Goal: Ask a question

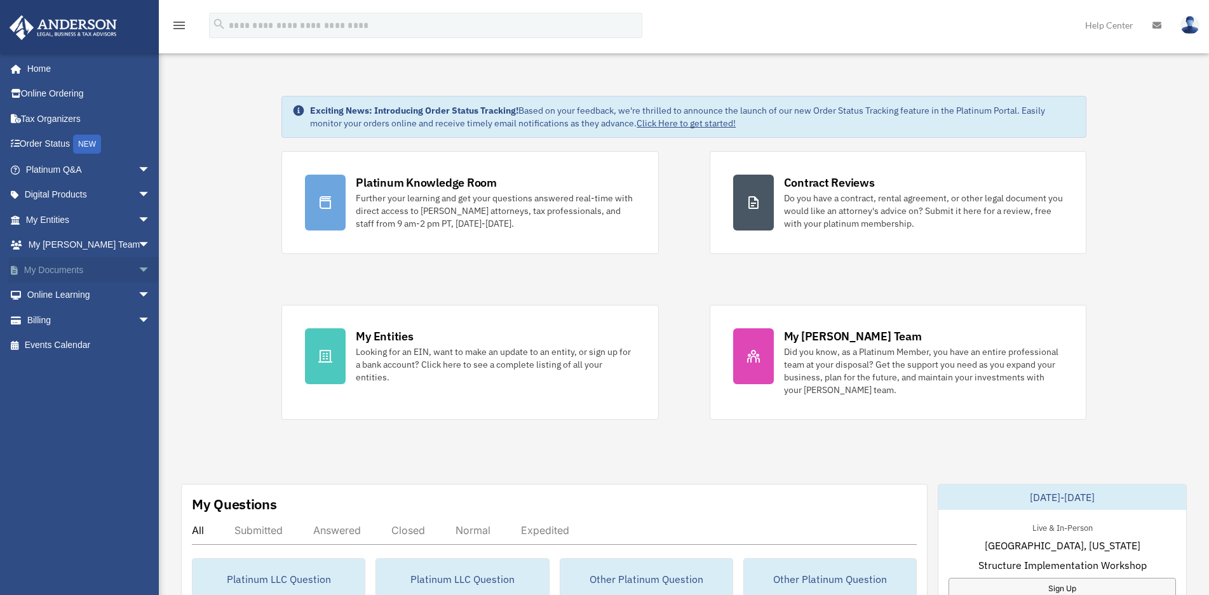
click at [138, 271] on span "arrow_drop_down" at bounding box center [150, 270] width 25 height 26
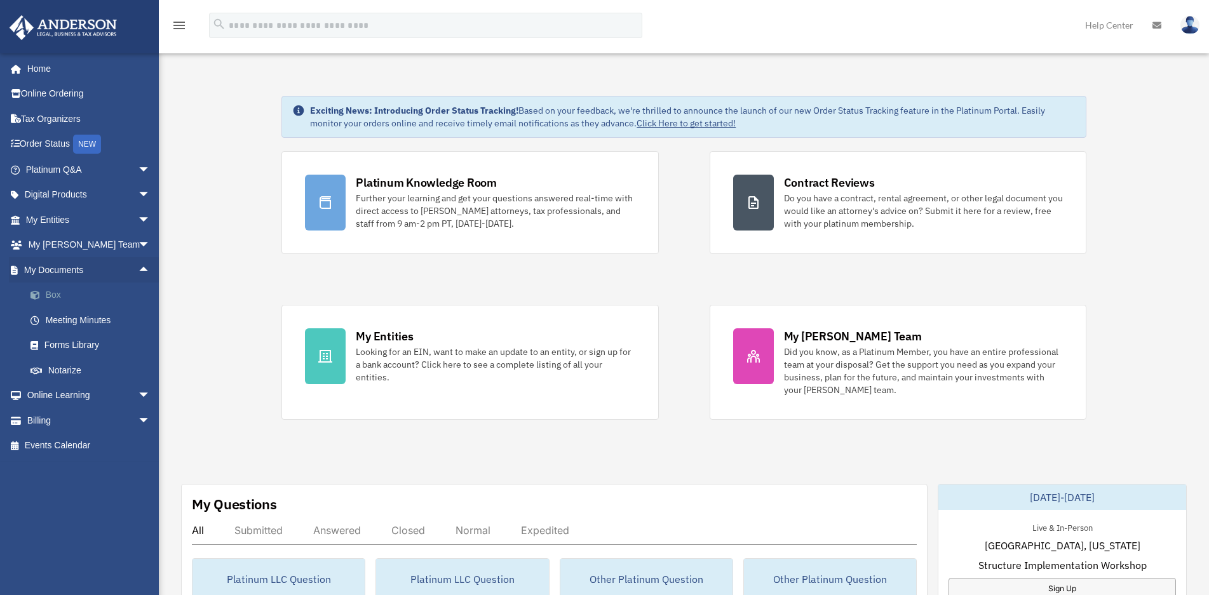
click at [60, 299] on link "Box" at bounding box center [94, 295] width 152 height 25
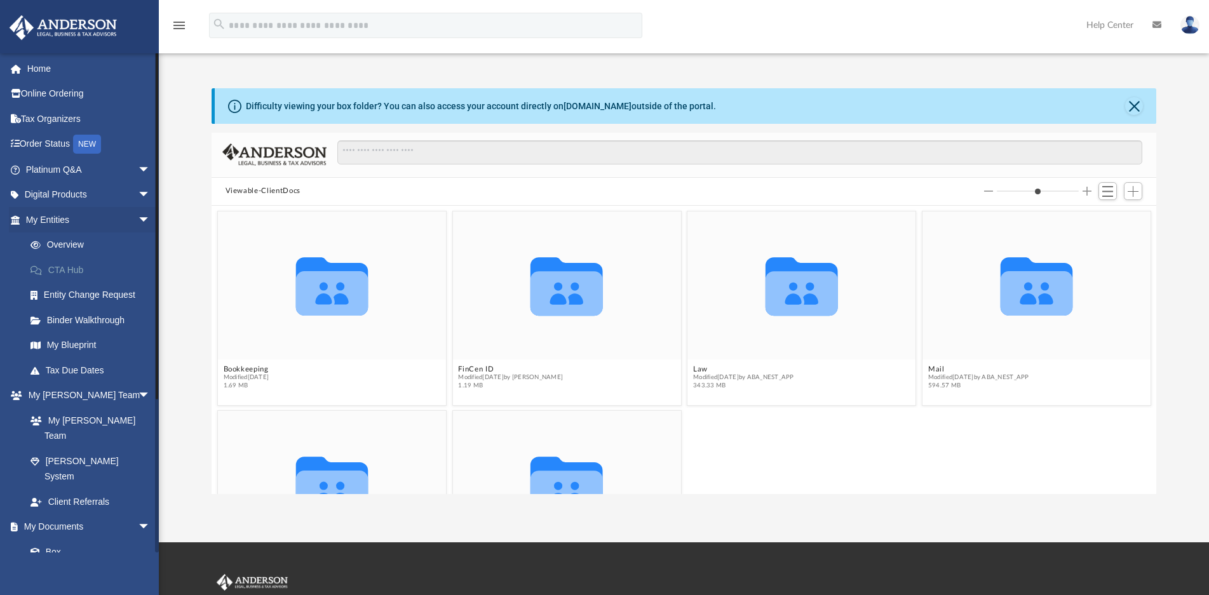
scroll to position [278, 934]
click at [59, 175] on link "Platinum Q&A arrow_drop_down" at bounding box center [89, 169] width 161 height 25
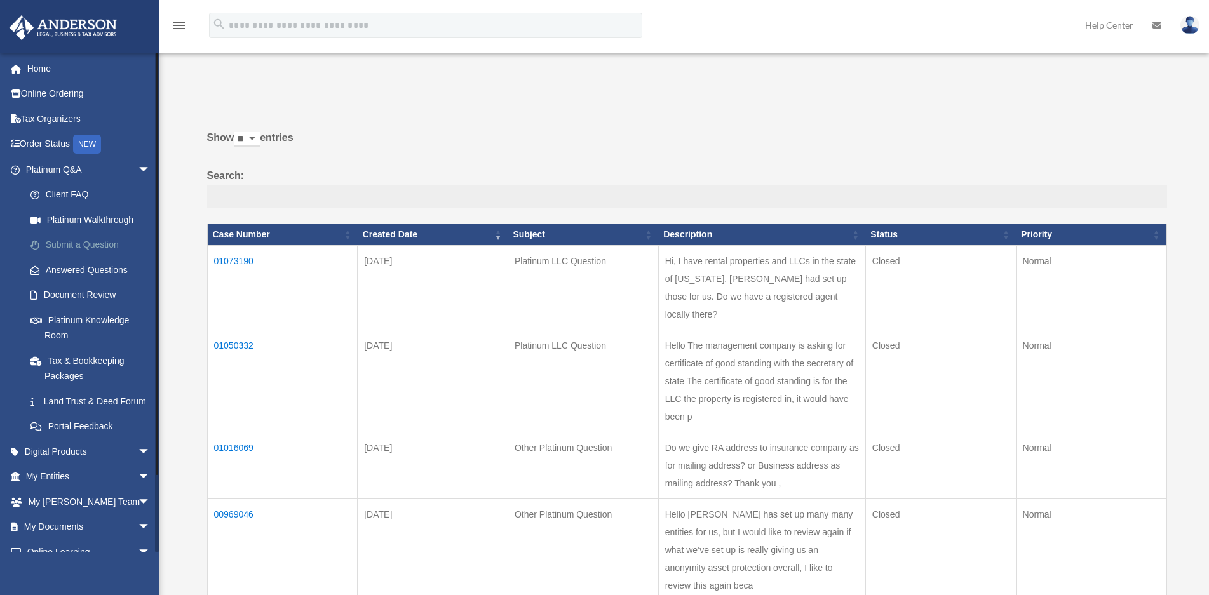
click at [93, 250] on link "Submit a Question" at bounding box center [94, 245] width 152 height 25
click at [95, 247] on link "Submit a Question" at bounding box center [94, 245] width 152 height 25
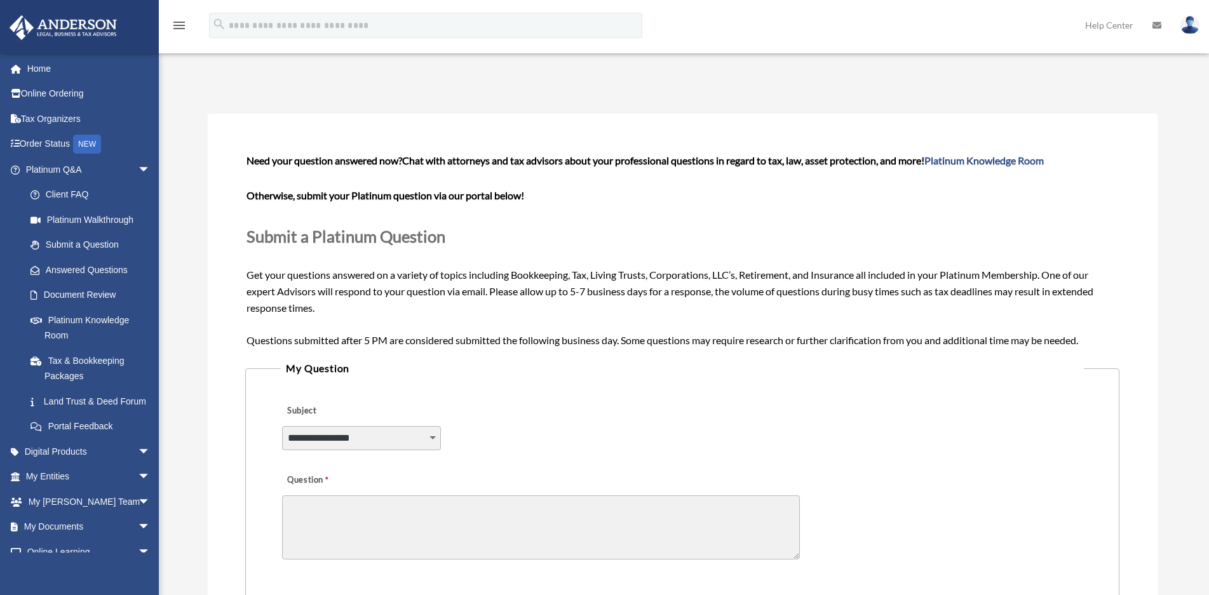
click at [430, 436] on select "**********" at bounding box center [361, 438] width 159 height 24
click at [282, 426] on select "**********" at bounding box center [361, 438] width 159 height 24
click at [453, 528] on textarea "Question" at bounding box center [541, 528] width 518 height 64
drag, startPoint x: 435, startPoint y: 440, endPoint x: 442, endPoint y: 458, distance: 18.9
click at [435, 440] on select "**********" at bounding box center [361, 438] width 159 height 24
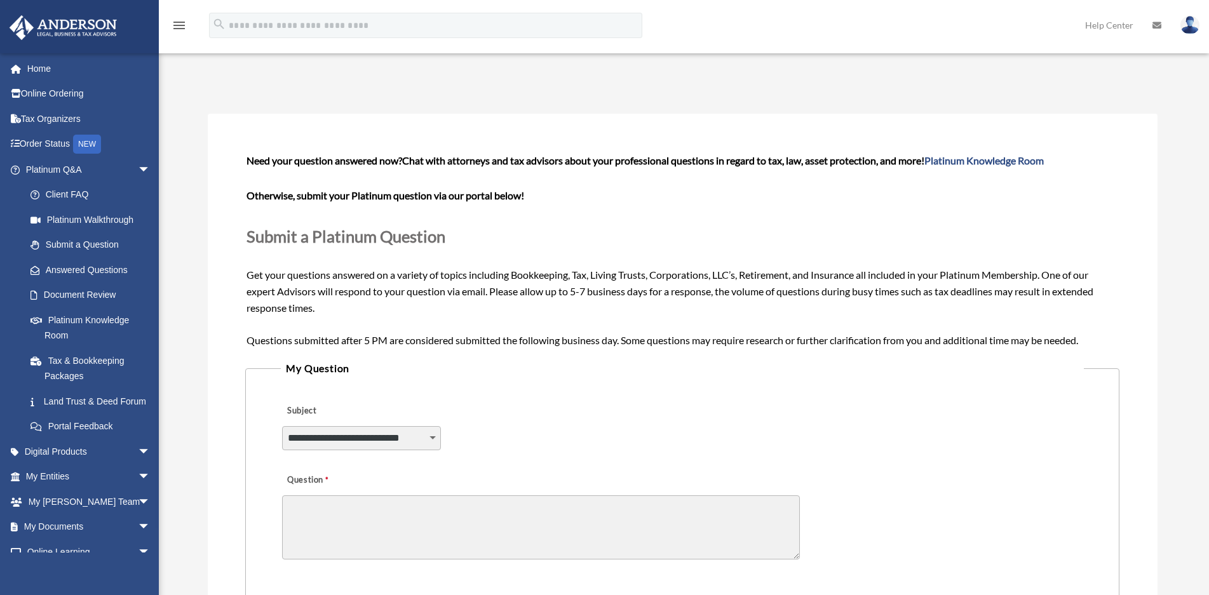
select select "******"
click at [282, 426] on select "**********" at bounding box center [361, 438] width 159 height 24
drag, startPoint x: 407, startPoint y: 523, endPoint x: 1003, endPoint y: 484, distance: 596.8
click at [409, 523] on textarea "Question" at bounding box center [541, 528] width 518 height 64
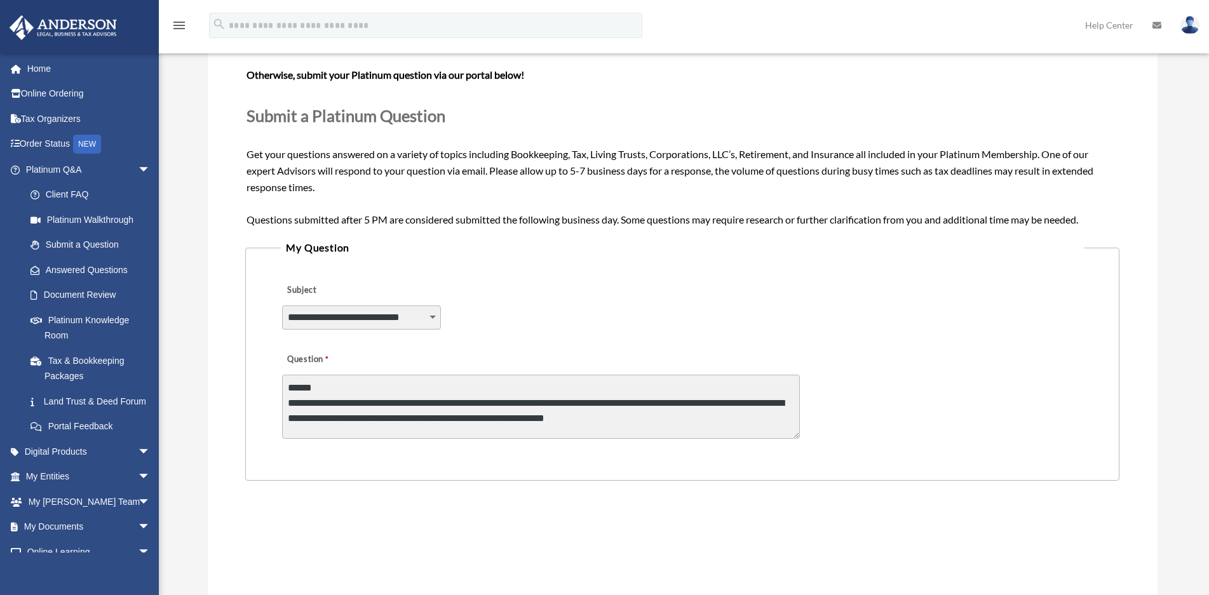
scroll to position [254, 0]
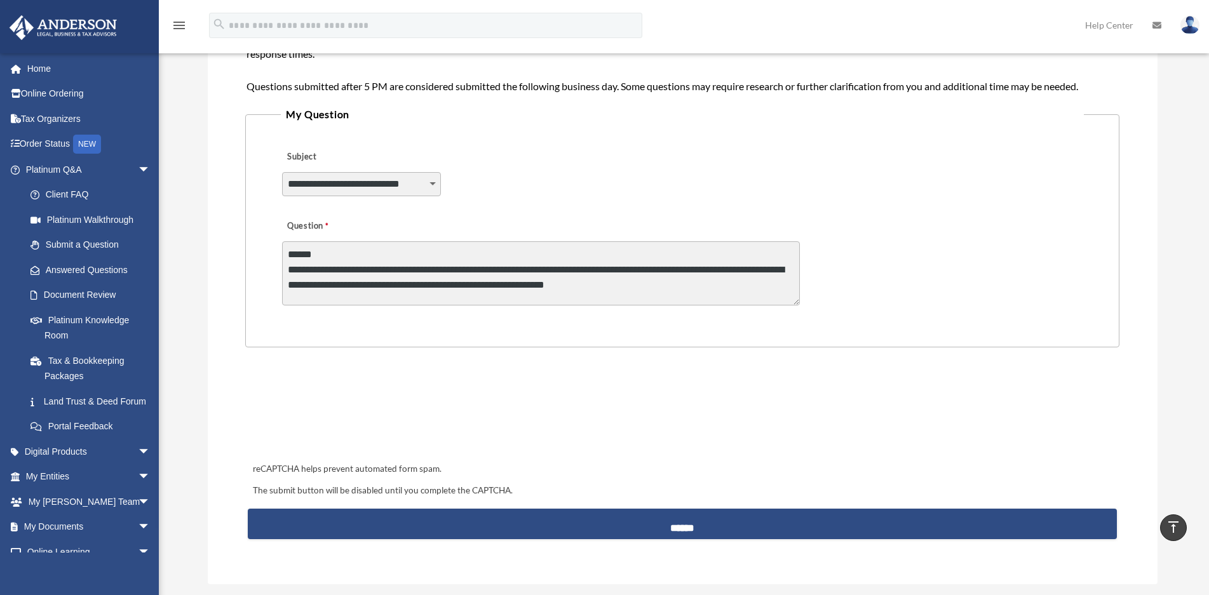
type textarea "**********"
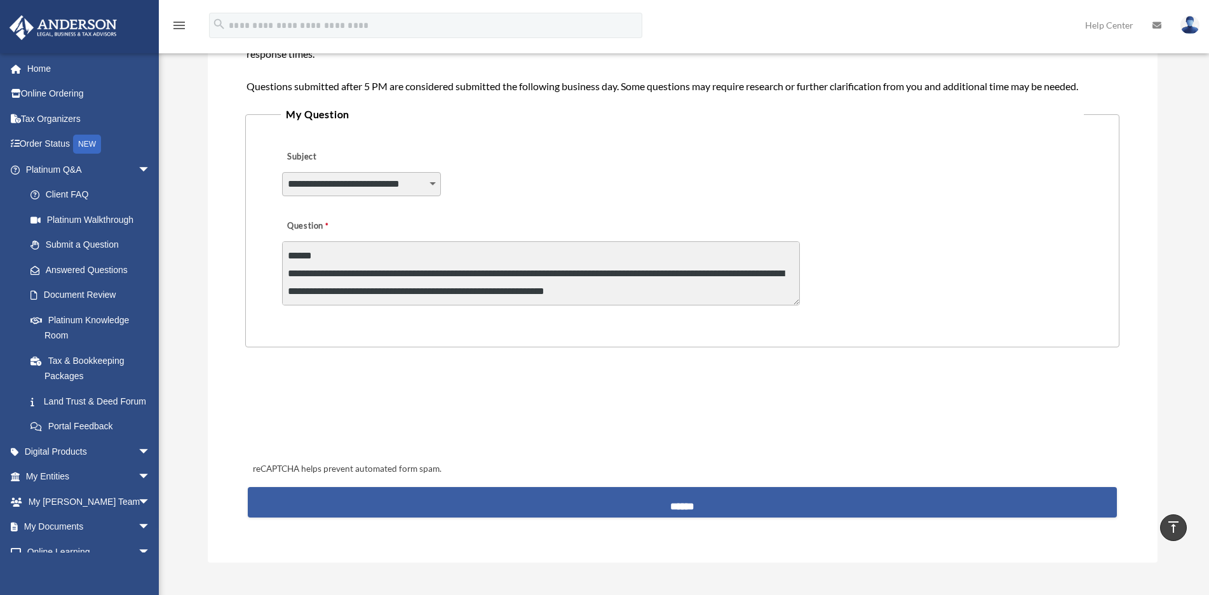
click at [690, 508] on input "******" at bounding box center [682, 502] width 869 height 31
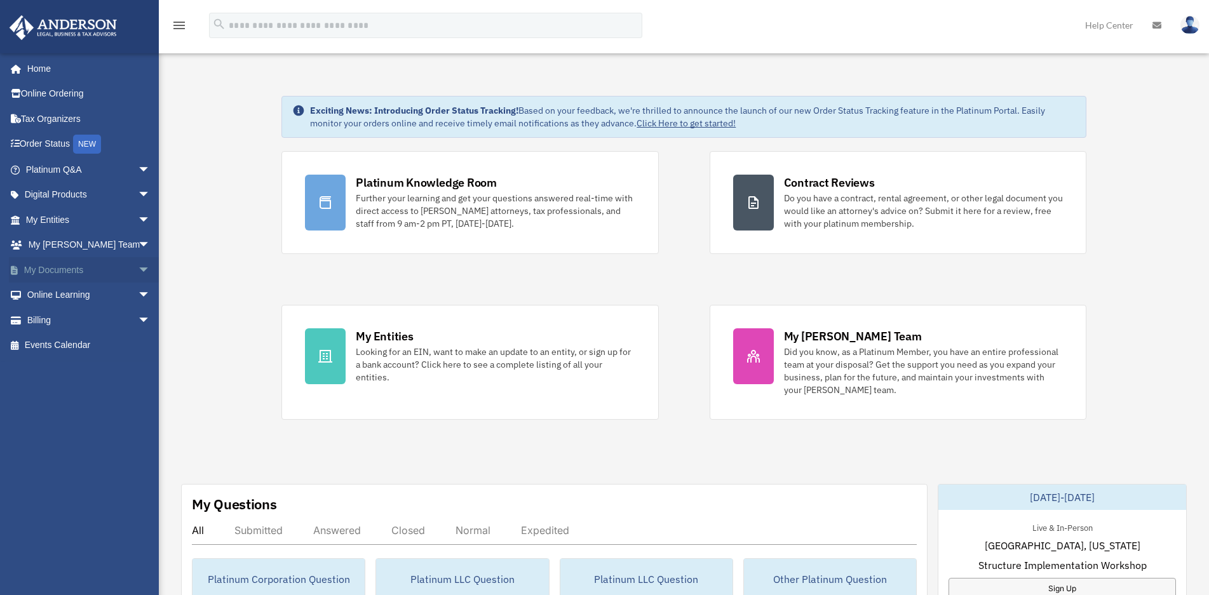
click at [138, 271] on span "arrow_drop_down" at bounding box center [150, 270] width 25 height 26
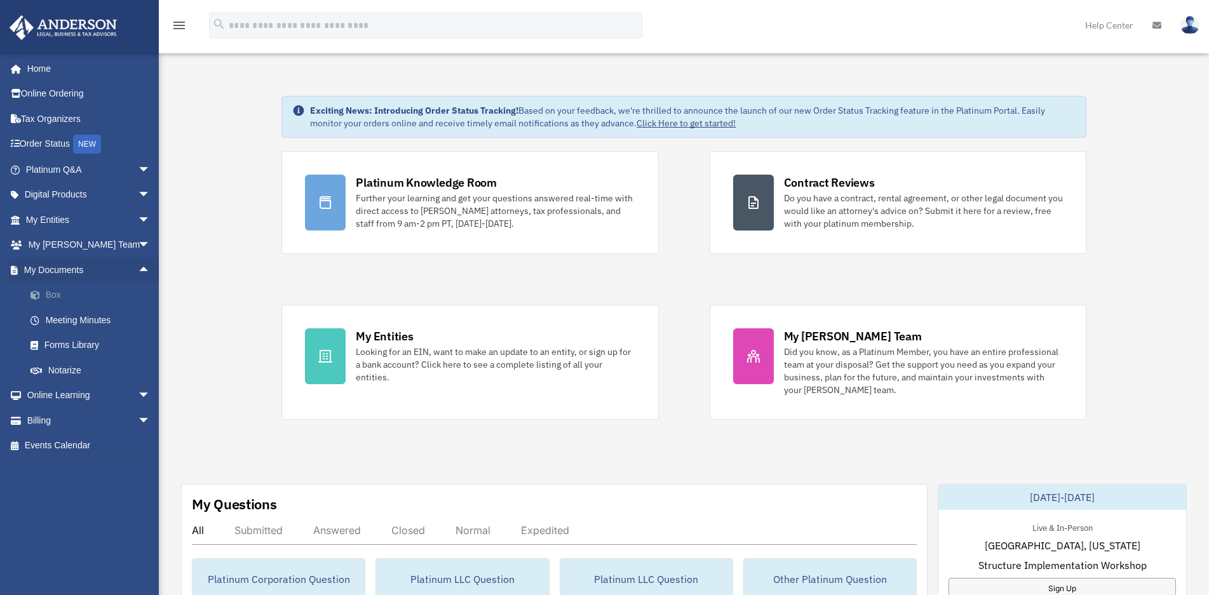
click at [46, 296] on link "Box" at bounding box center [94, 295] width 152 height 25
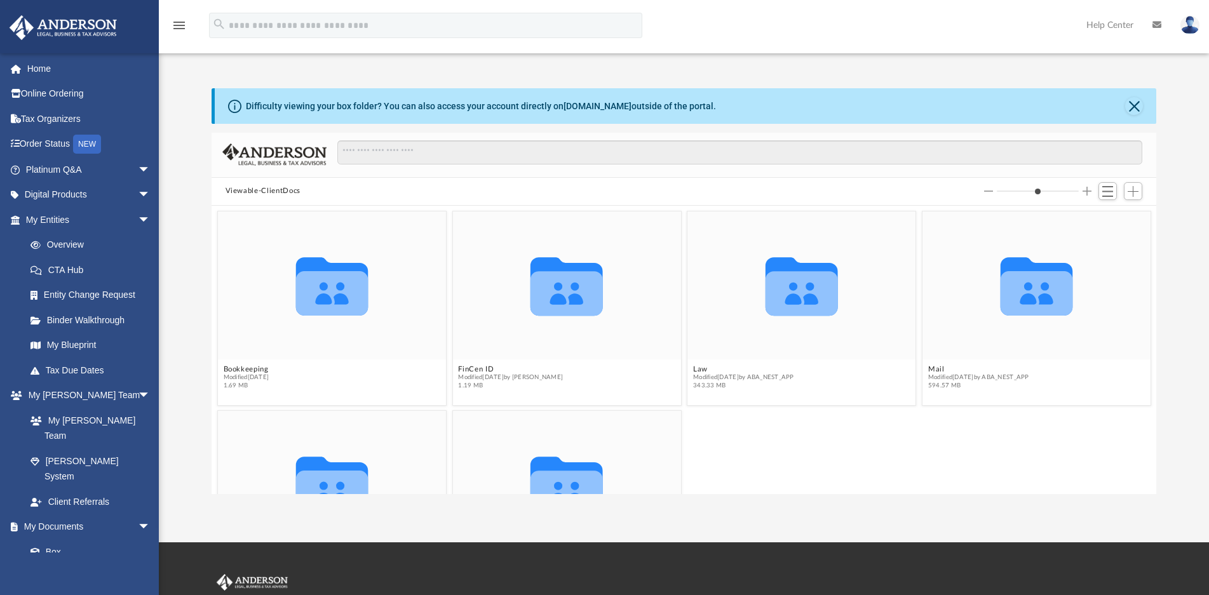
scroll to position [278, 934]
click at [765, 379] on span "Modified [DATE] by ABA_NEST_APP" at bounding box center [743, 377] width 101 height 8
click at [702, 372] on button "Law" at bounding box center [743, 369] width 101 height 8
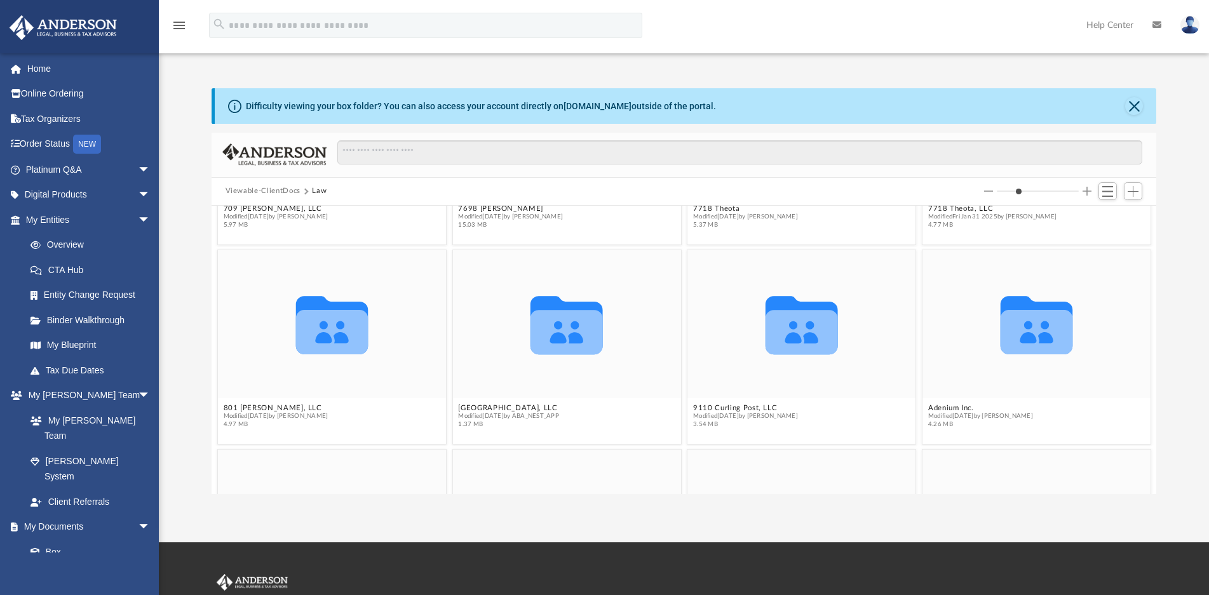
scroll to position [1150, 0]
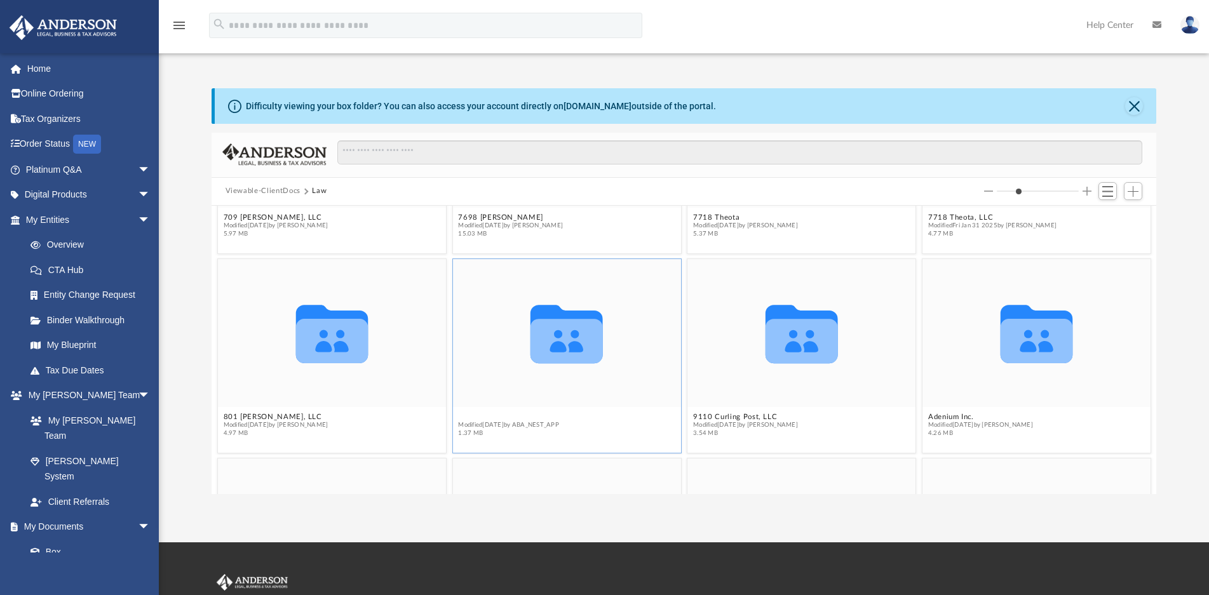
click at [480, 413] on button "[GEOGRAPHIC_DATA], LLC" at bounding box center [508, 416] width 101 height 8
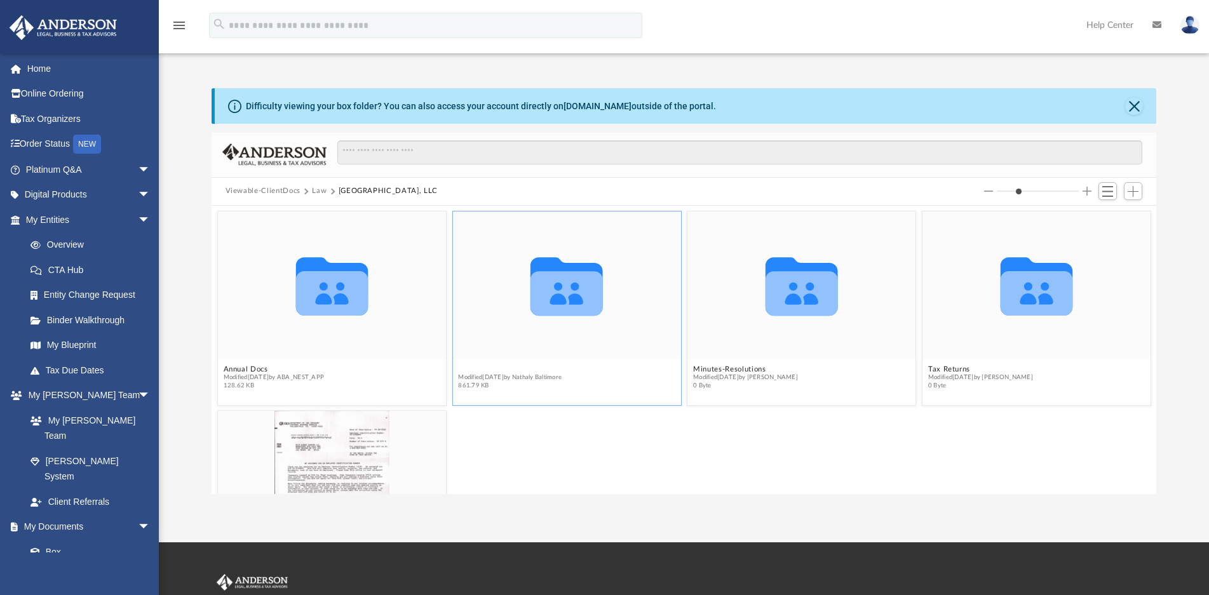
click at [492, 366] on button "Initial Docs" at bounding box center [510, 369] width 104 height 8
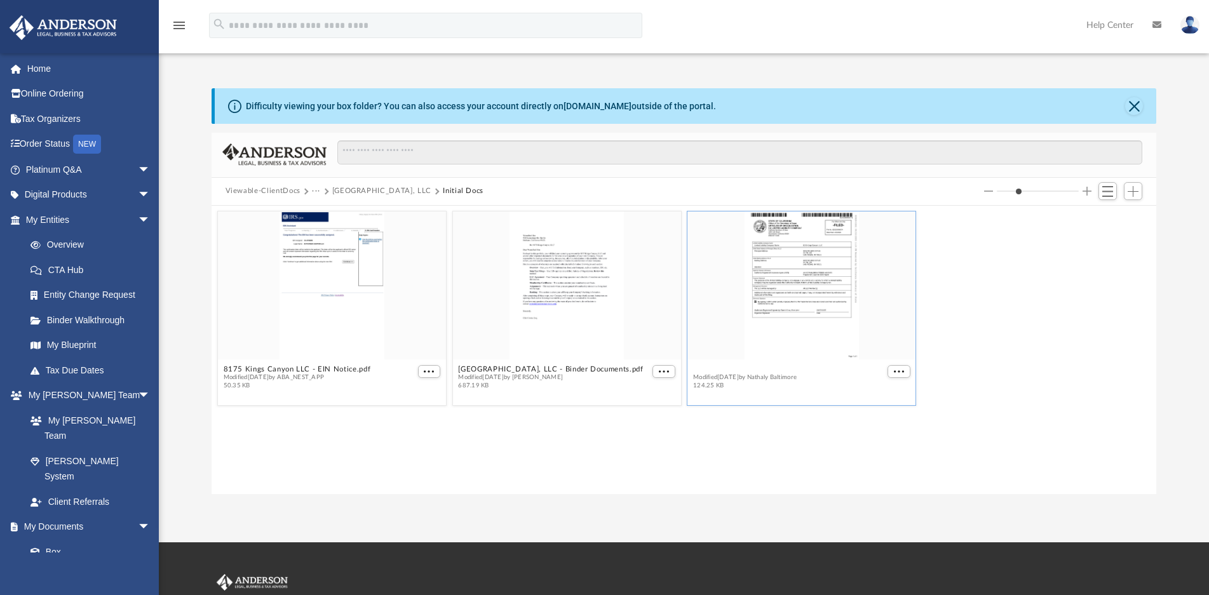
click at [814, 368] on button "[GEOGRAPHIC_DATA], LLC - Filed Articles.pdf" at bounding box center [777, 369] width 168 height 8
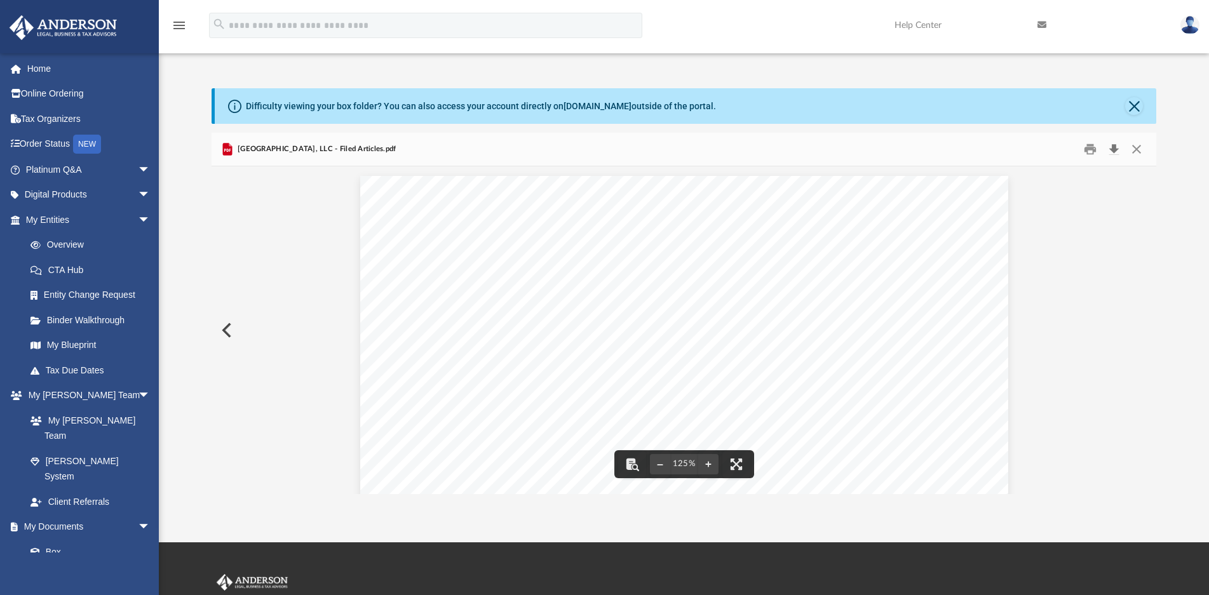
click at [1113, 150] on button "Download" at bounding box center [1114, 149] width 23 height 20
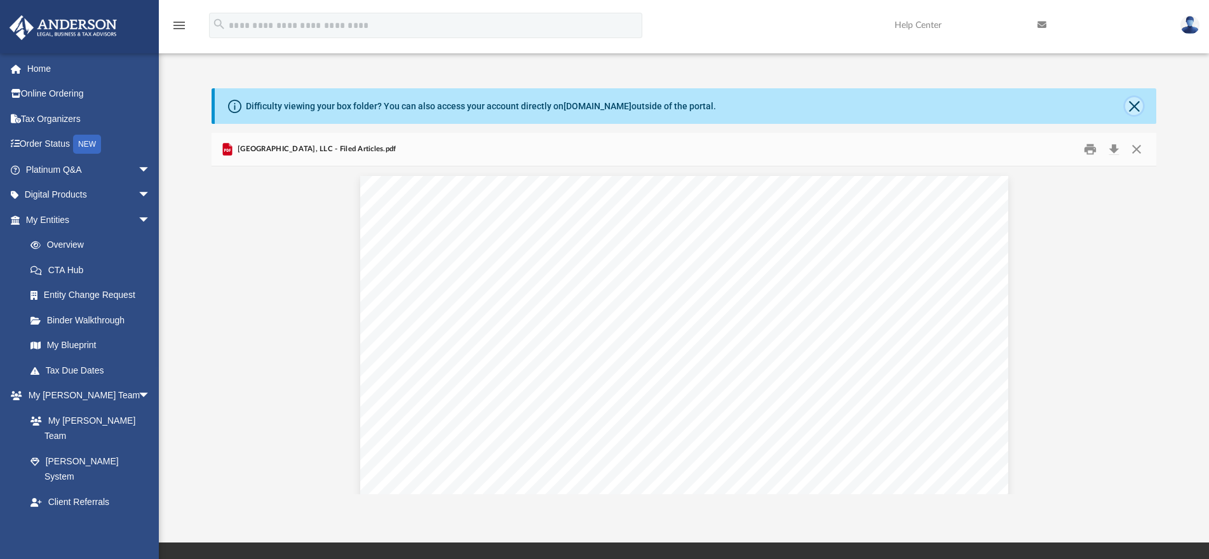
click at [1133, 111] on button "Close" at bounding box center [1135, 106] width 18 height 18
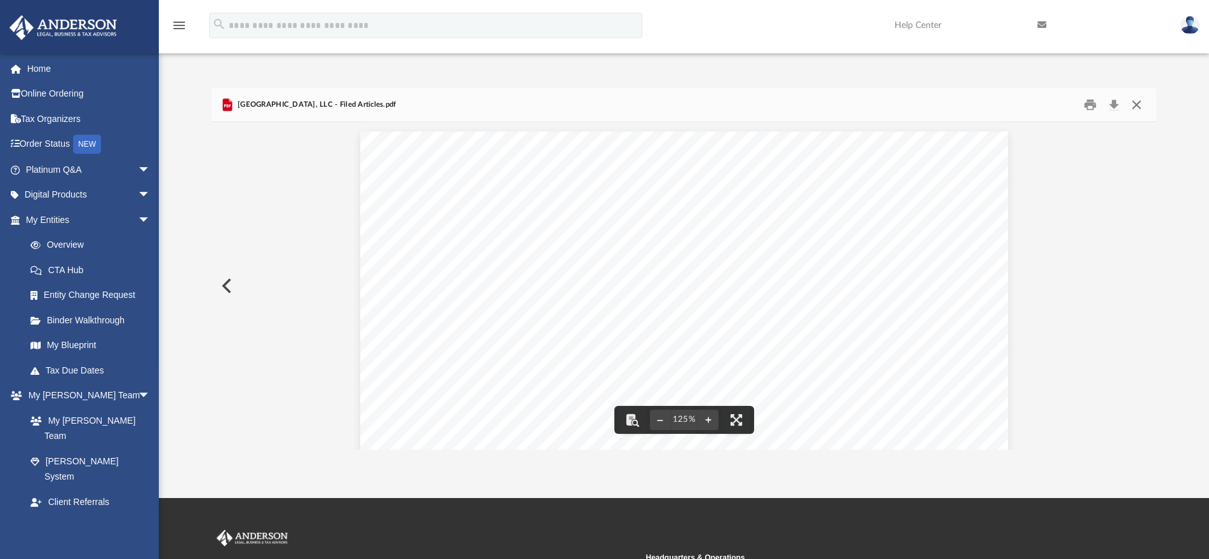
click at [1136, 99] on button "Close" at bounding box center [1137, 105] width 23 height 20
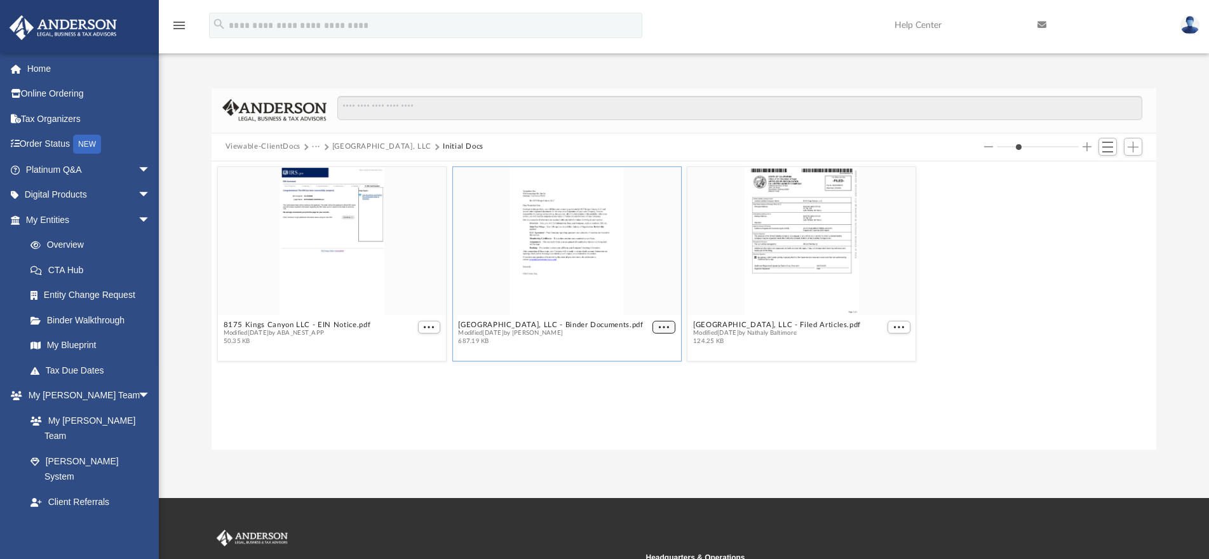
click at [665, 329] on span "More options" at bounding box center [664, 327] width 10 height 6
click at [644, 350] on li "Preview" at bounding box center [649, 350] width 37 height 13
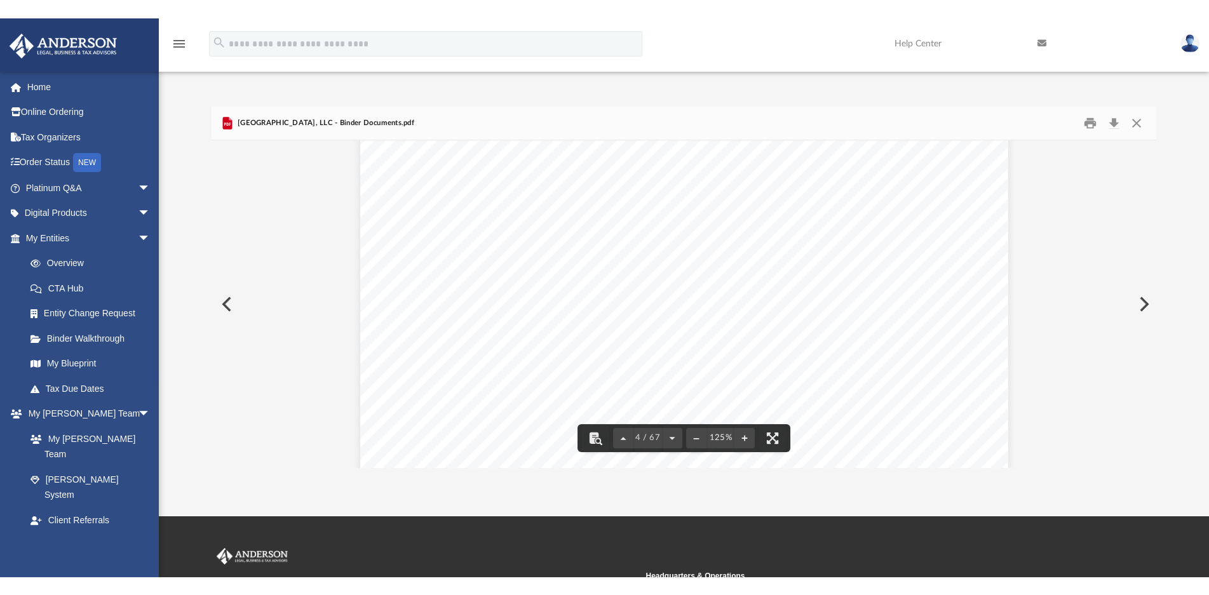
scroll to position [3051, 0]
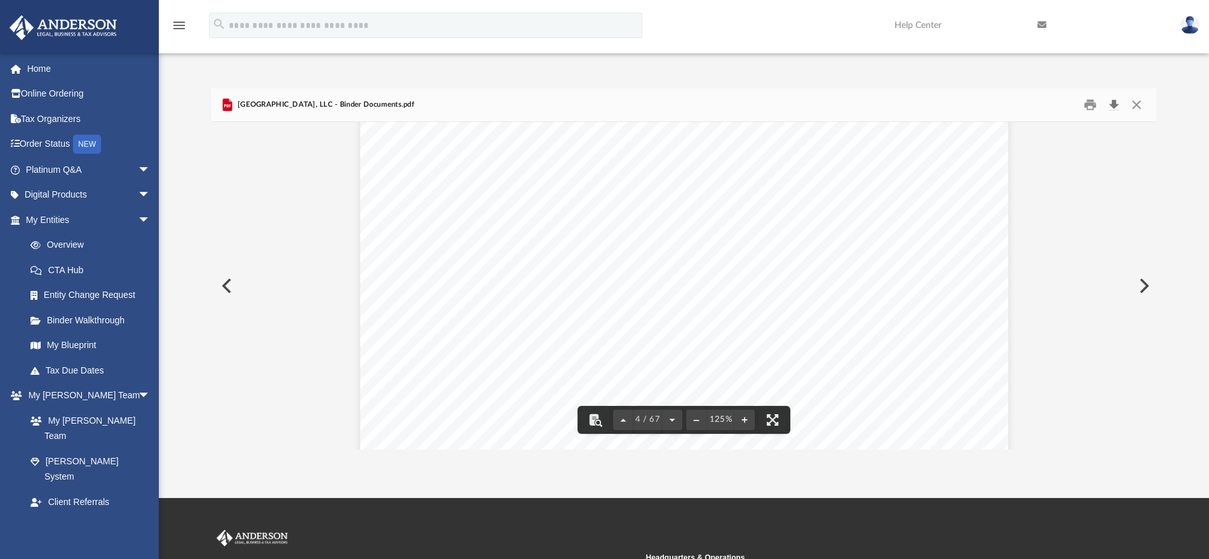
click at [1117, 103] on button "Download" at bounding box center [1114, 105] width 23 height 20
click at [1129, 107] on button "Close" at bounding box center [1137, 105] width 23 height 20
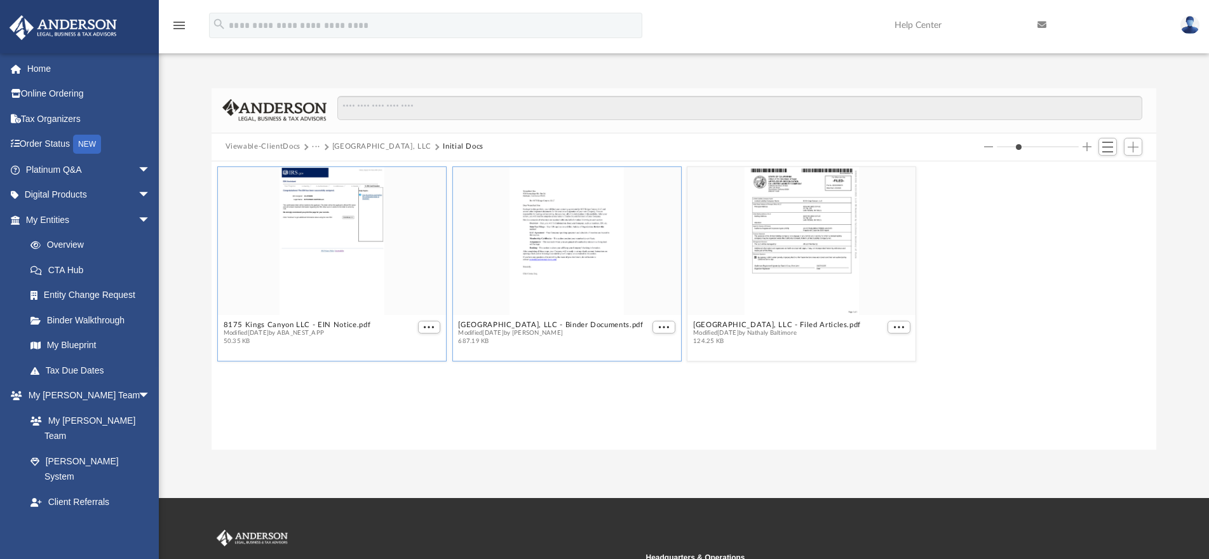
click at [313, 236] on div "grid" at bounding box center [331, 241] width 228 height 148
click at [424, 327] on span "More options" at bounding box center [429, 327] width 10 height 6
click at [406, 353] on li "Preview" at bounding box center [414, 350] width 37 height 13
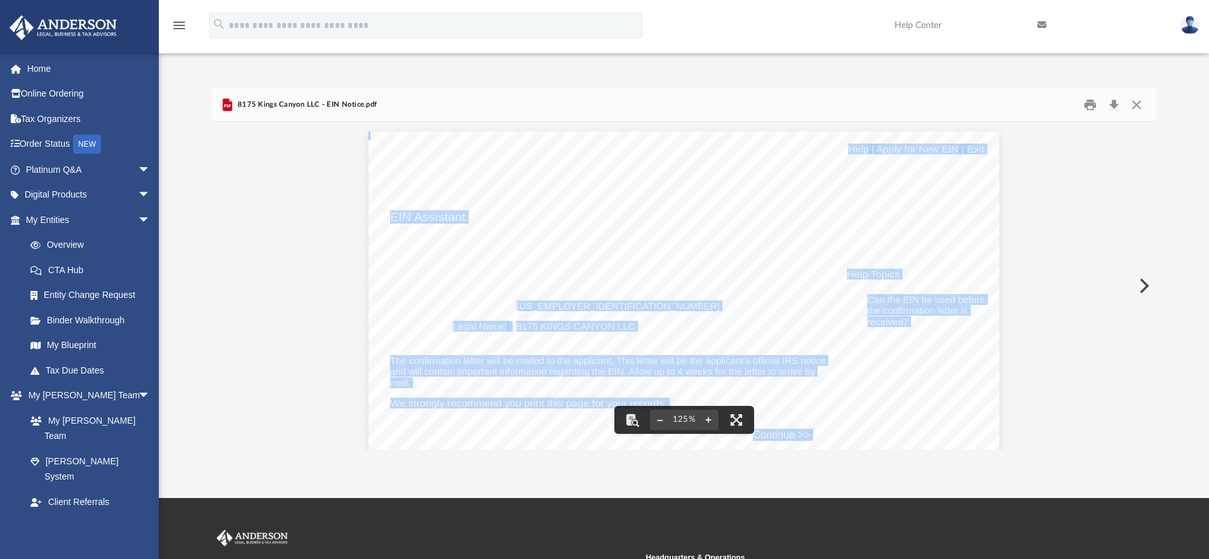
drag, startPoint x: 512, startPoint y: 305, endPoint x: 567, endPoint y: 306, distance: 55.3
click at [517, 306] on span "[US_EMPLOYER_IDENTIFICATION_NUMBER]" at bounding box center [618, 307] width 203 height 10
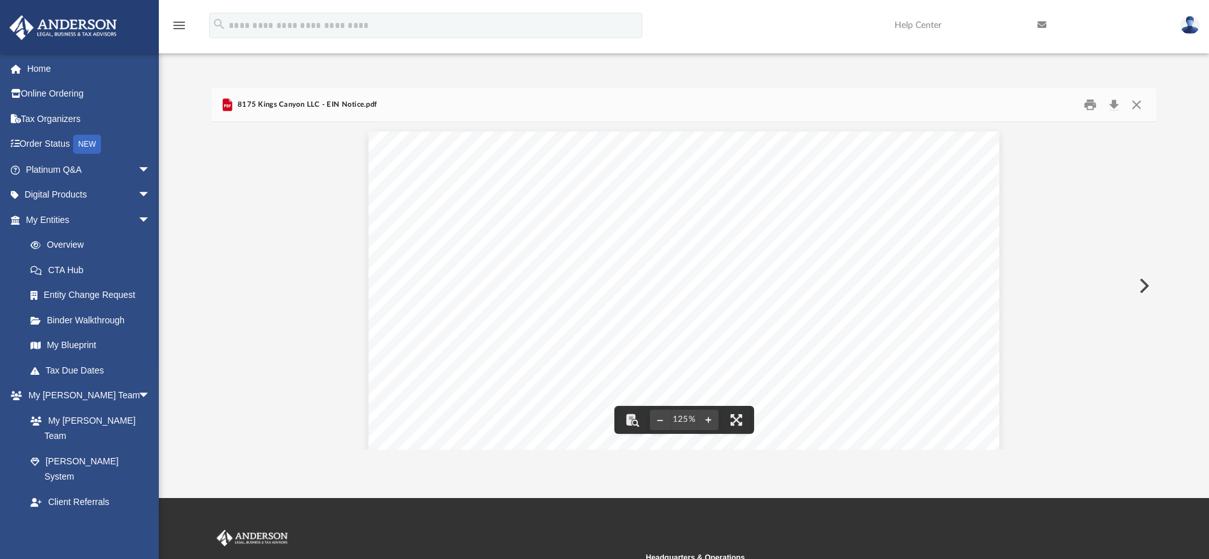
drag, startPoint x: 514, startPoint y: 307, endPoint x: 559, endPoint y: 306, distance: 45.1
click at [559, 306] on span "[US_EMPLOYER_IDENTIFICATION_NUMBER]" at bounding box center [618, 307] width 203 height 10
drag, startPoint x: 560, startPoint y: 305, endPoint x: 589, endPoint y: 286, distance: 34.9
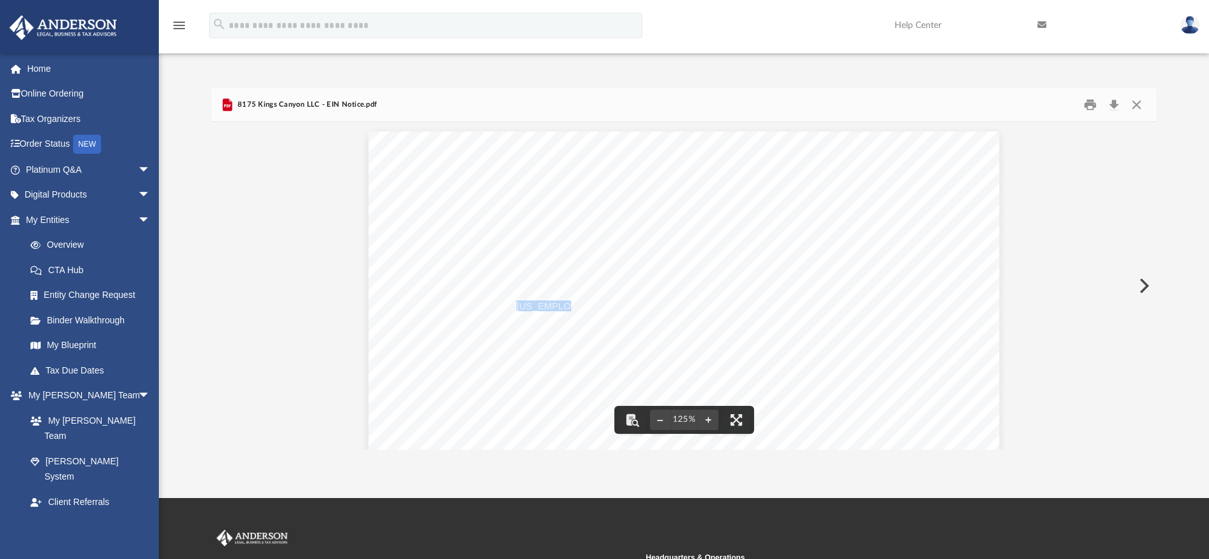
drag, startPoint x: 561, startPoint y: 307, endPoint x: 512, endPoint y: 303, distance: 49.7
click at [517, 303] on span "[US_EMPLOYER_IDENTIFICATION_NUMBER]" at bounding box center [618, 307] width 203 height 10
